Goal: Find specific page/section

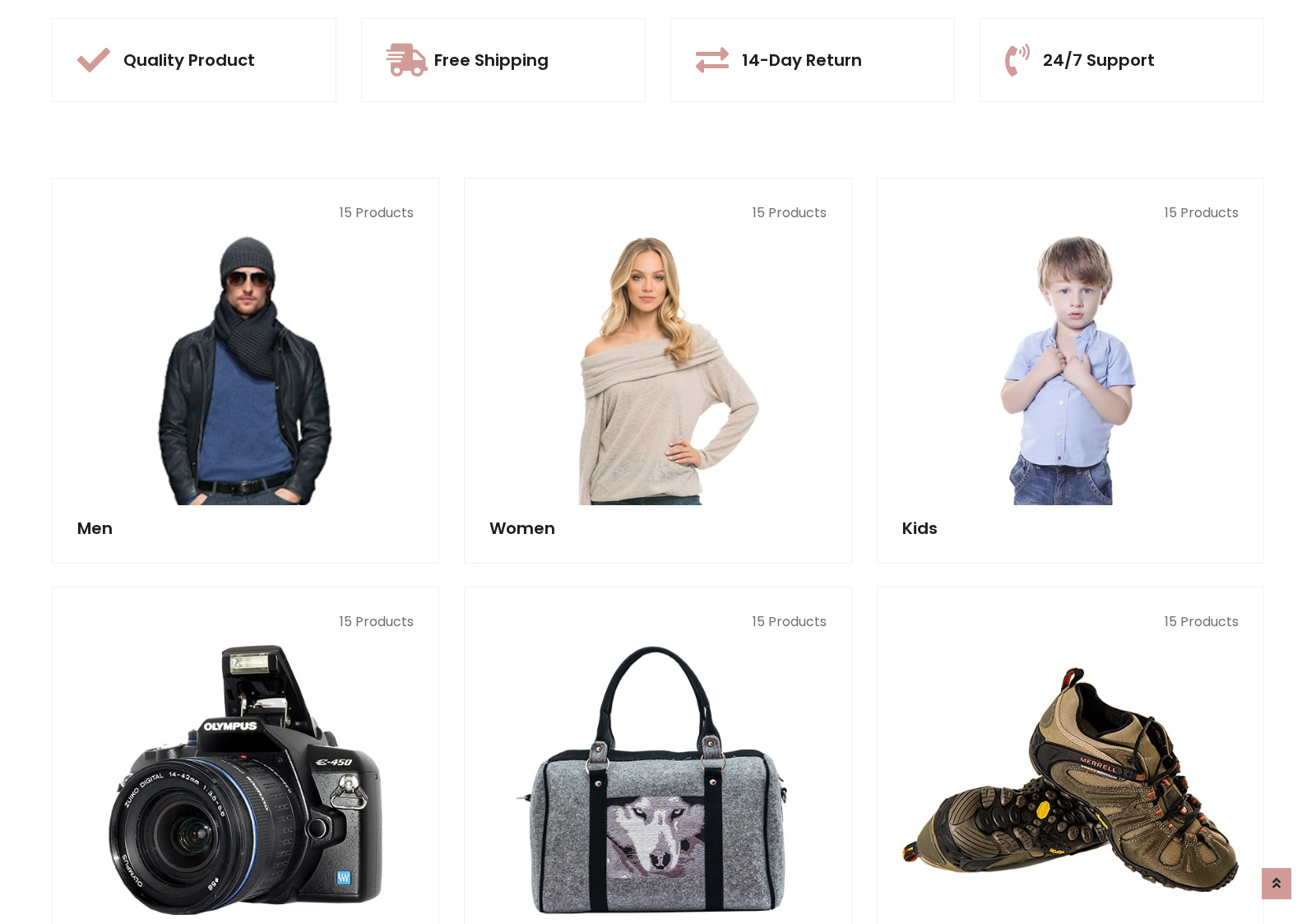
scroll to position [1548, 0]
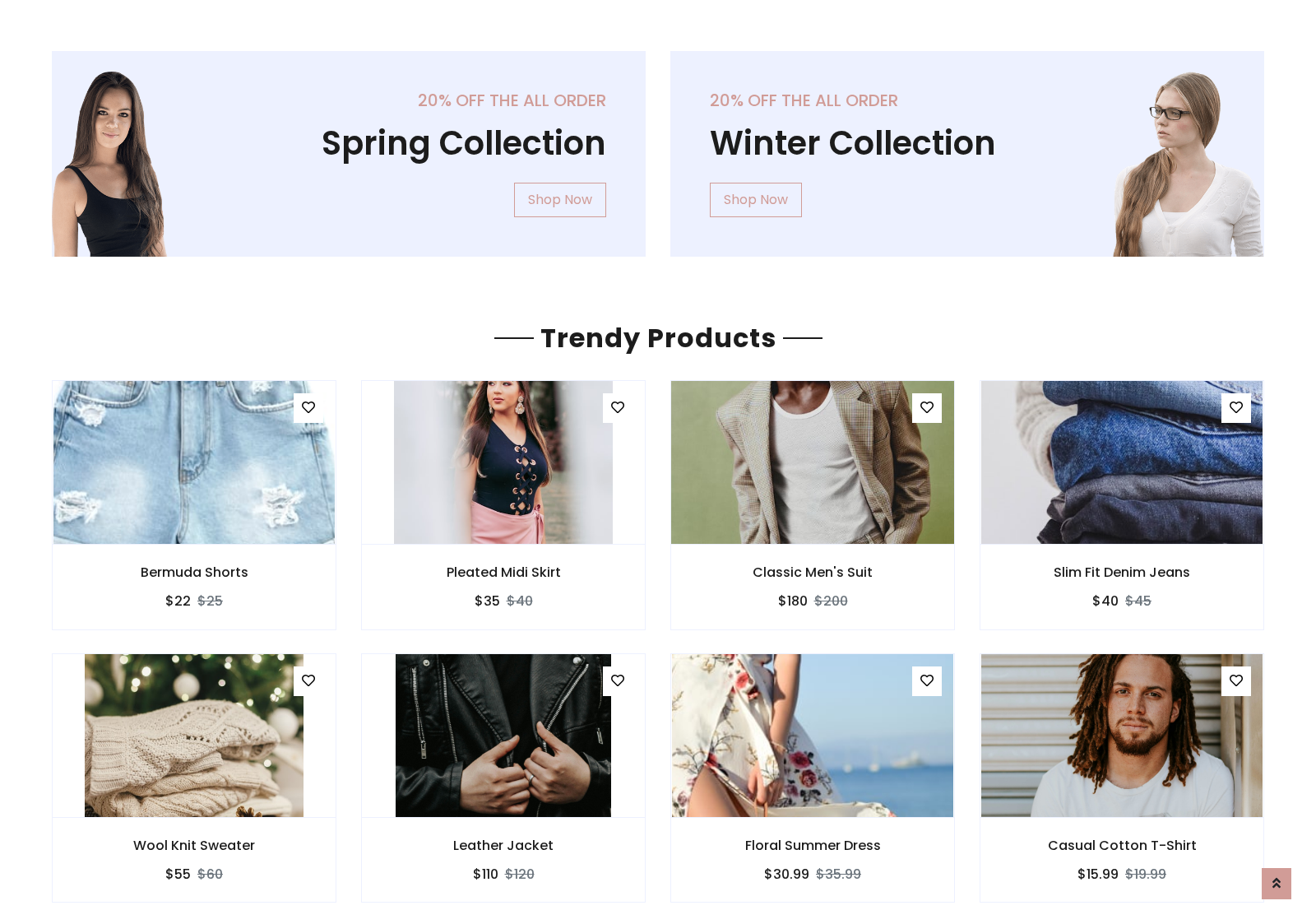
click at [813, 462] on img at bounding box center [813, 462] width 297 height 394
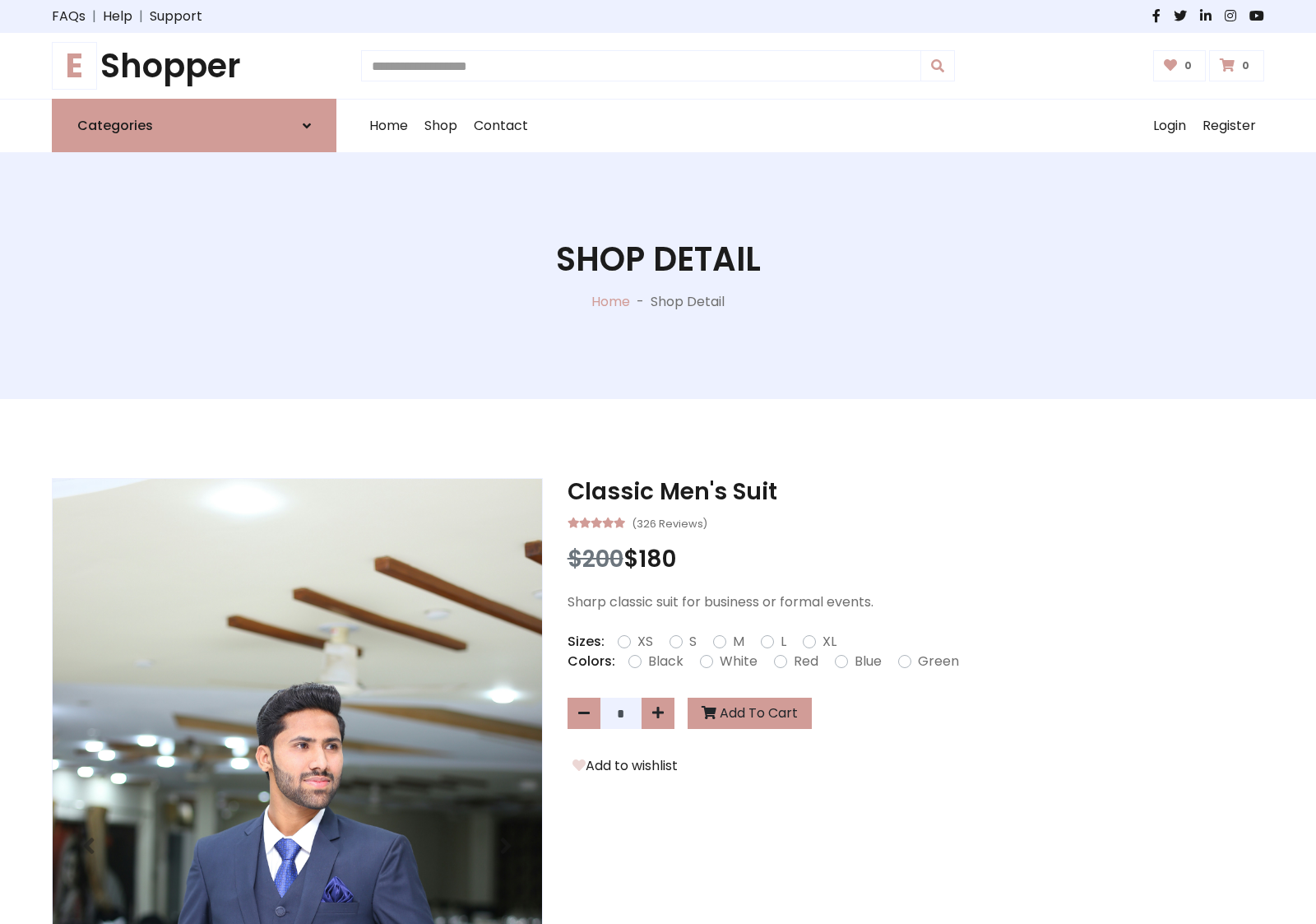
click at [194, 66] on h1 "E Shopper" at bounding box center [194, 65] width 284 height 39
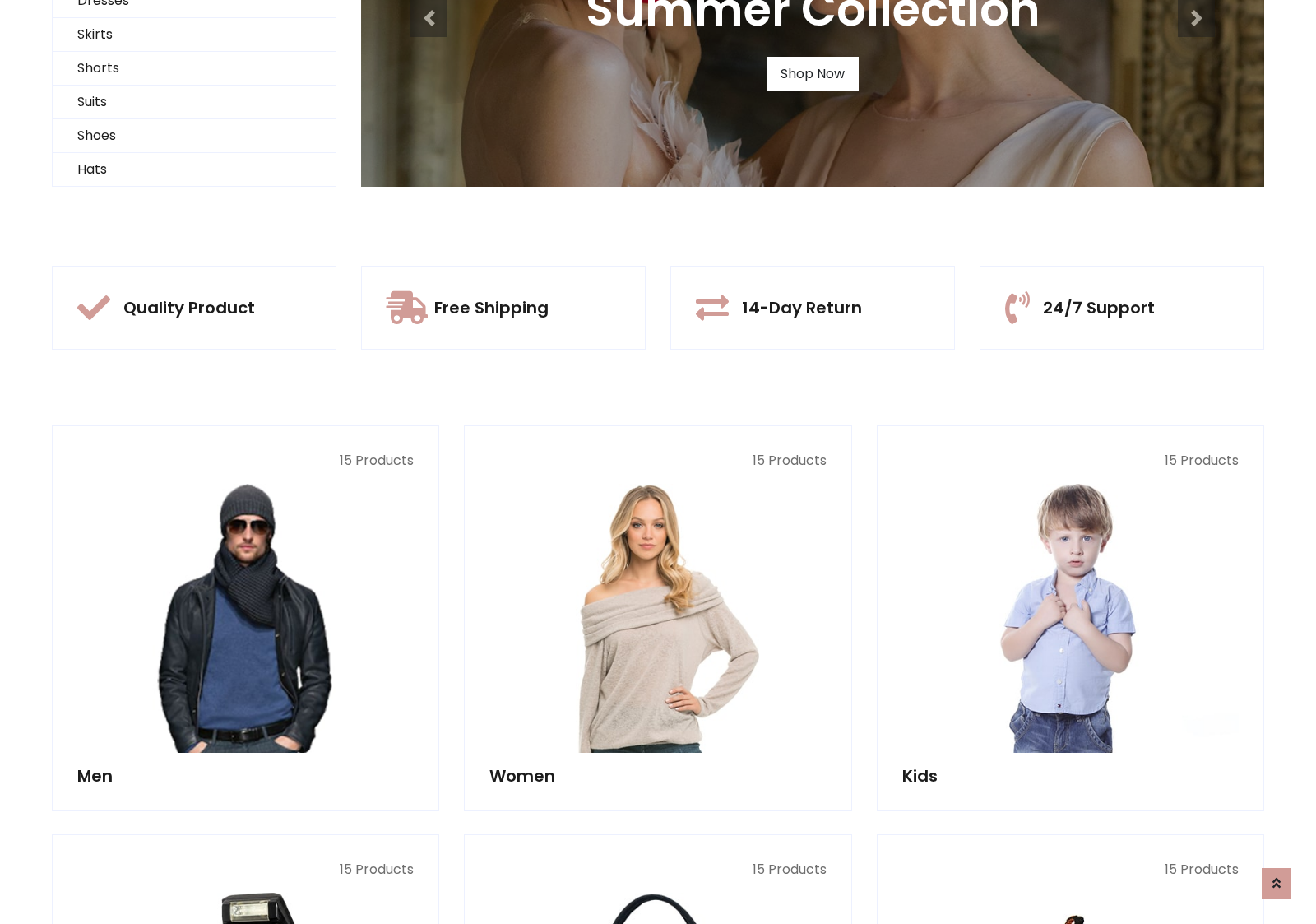
scroll to position [159, 0]
